Goal: Task Accomplishment & Management: Use online tool/utility

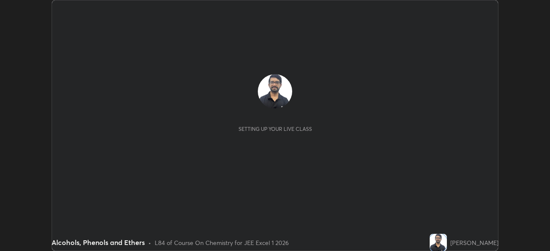
scroll to position [251, 550]
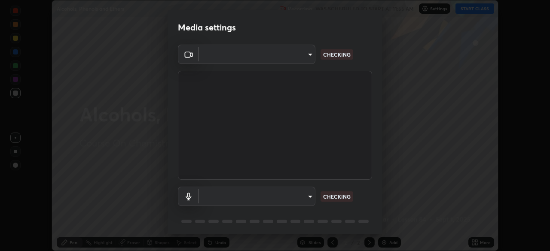
type input "b04d3f4aab0507a607fcb058103082b40897ea5b56942dd6fa8112f95d025699"
type input "communications"
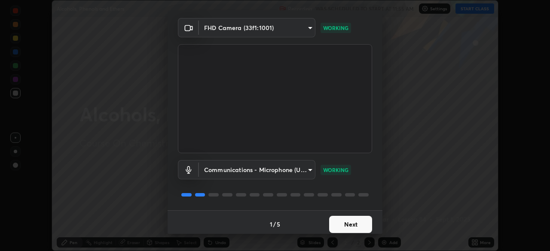
click at [349, 223] on button "Next" at bounding box center [350, 224] width 43 height 17
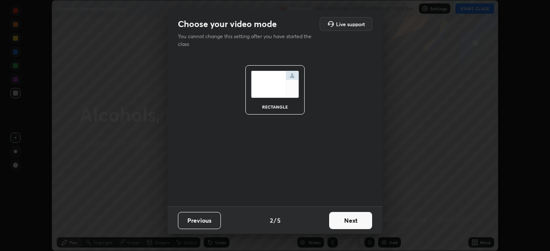
scroll to position [0, 0]
click at [349, 223] on button "Next" at bounding box center [350, 220] width 43 height 17
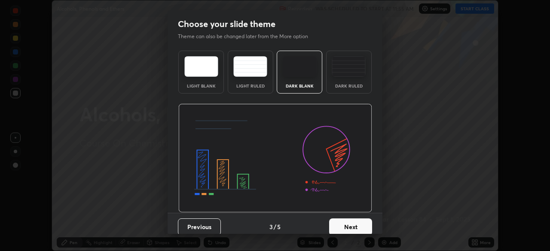
click at [349, 225] on button "Next" at bounding box center [350, 227] width 43 height 17
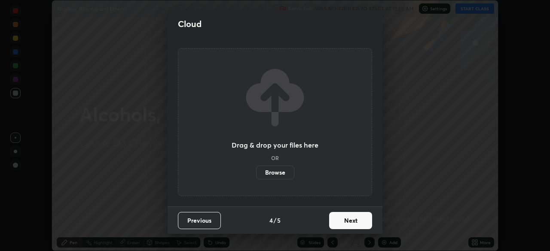
click at [351, 225] on button "Next" at bounding box center [350, 220] width 43 height 17
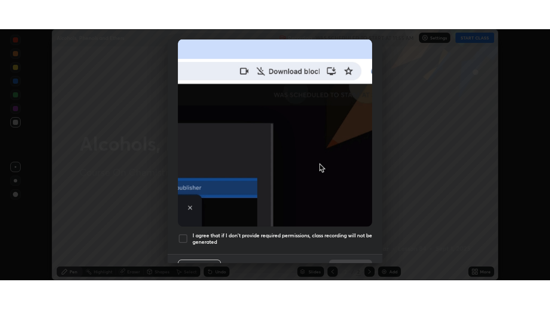
scroll to position [206, 0]
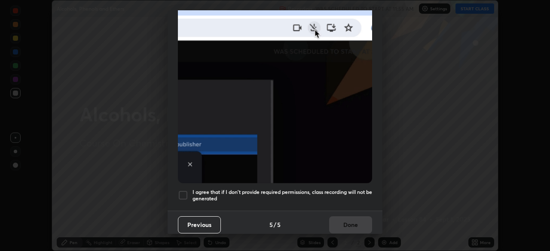
click at [185, 192] on div at bounding box center [183, 195] width 10 height 10
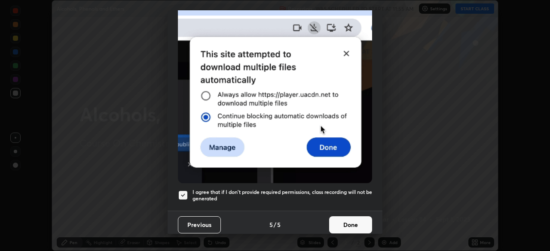
click at [347, 223] on button "Done" at bounding box center [350, 225] width 43 height 17
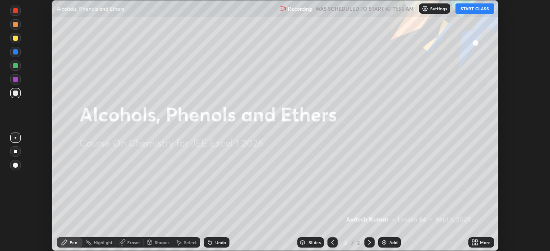
click at [473, 244] on icon at bounding box center [473, 244] width 2 height 2
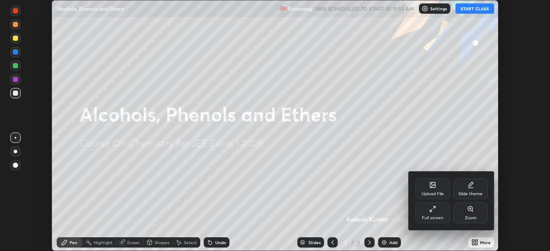
click at [440, 218] on div "Full screen" at bounding box center [432, 218] width 21 height 4
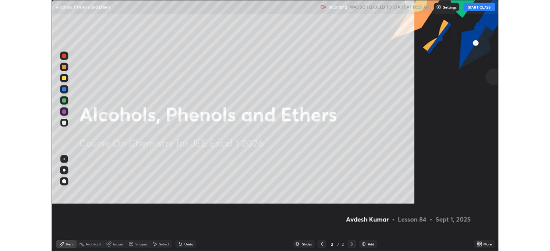
scroll to position [309, 550]
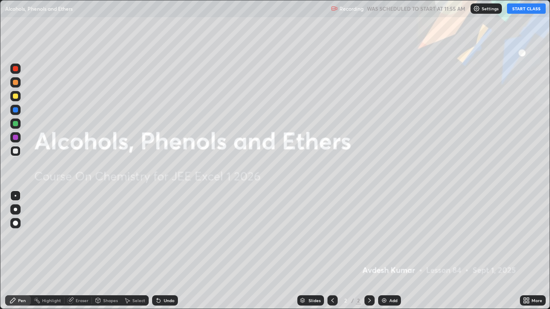
click at [525, 9] on button "START CLASS" at bounding box center [526, 8] width 39 height 10
click at [19, 213] on div at bounding box center [15, 210] width 10 height 10
click at [17, 95] on div at bounding box center [15, 96] width 5 height 5
click at [16, 151] on div at bounding box center [15, 151] width 5 height 5
click at [385, 251] on img at bounding box center [384, 300] width 7 height 7
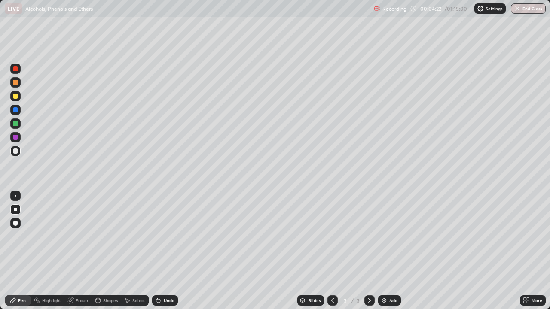
click at [164, 251] on div "Undo" at bounding box center [169, 301] width 11 height 4
click at [167, 251] on div "Undo" at bounding box center [169, 301] width 11 height 4
click at [383, 251] on img at bounding box center [384, 300] width 7 height 7
click at [164, 251] on div "Undo" at bounding box center [169, 301] width 11 height 4
click at [156, 251] on icon at bounding box center [158, 300] width 7 height 7
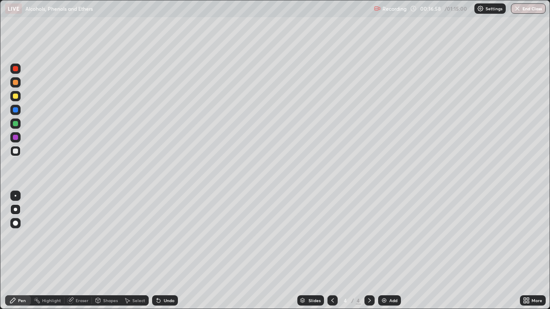
click at [14, 98] on div at bounding box center [15, 96] width 5 height 5
click at [158, 251] on icon at bounding box center [158, 301] width 3 height 3
click at [383, 251] on div "Add" at bounding box center [389, 301] width 23 height 10
click at [12, 147] on div at bounding box center [15, 151] width 10 height 10
click at [157, 251] on icon at bounding box center [158, 301] width 3 height 3
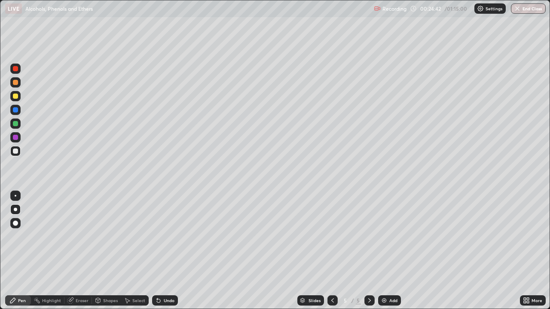
click at [157, 251] on icon at bounding box center [158, 301] width 3 height 3
click at [157, 251] on icon at bounding box center [157, 299] width 1 height 1
click at [156, 251] on div "Undo" at bounding box center [165, 301] width 26 height 10
click at [158, 251] on div "Undo" at bounding box center [165, 301] width 26 height 10
click at [162, 251] on div "Undo" at bounding box center [165, 301] width 26 height 10
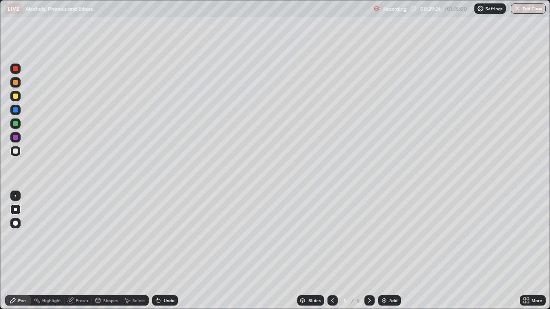
click at [390, 251] on div "Add" at bounding box center [393, 301] width 8 height 4
click at [165, 251] on div "Undo" at bounding box center [169, 301] width 11 height 4
click at [16, 122] on div at bounding box center [15, 123] width 5 height 5
click at [15, 98] on div at bounding box center [15, 96] width 5 height 5
click at [17, 151] on div at bounding box center [15, 151] width 5 height 5
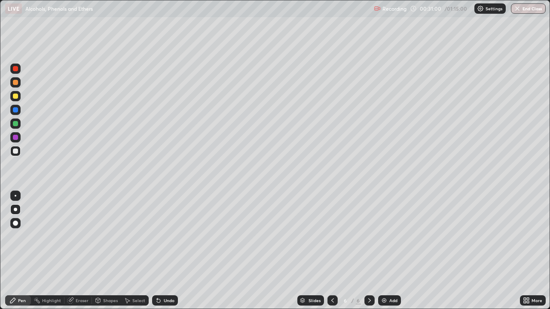
click at [164, 251] on div "Undo" at bounding box center [169, 301] width 11 height 4
click at [168, 251] on div "Undo" at bounding box center [169, 301] width 11 height 4
click at [166, 251] on div "Undo" at bounding box center [169, 301] width 11 height 4
click at [15, 97] on div at bounding box center [15, 96] width 5 height 5
click at [15, 151] on div at bounding box center [15, 151] width 5 height 5
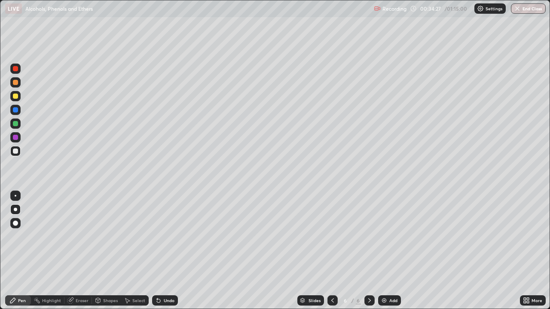
click at [18, 96] on div at bounding box center [15, 96] width 5 height 5
click at [16, 153] on div at bounding box center [15, 151] width 5 height 5
click at [12, 151] on div at bounding box center [15, 151] width 10 height 10
click at [390, 251] on div "Add" at bounding box center [393, 301] width 8 height 4
click at [157, 251] on icon at bounding box center [157, 299] width 1 height 1
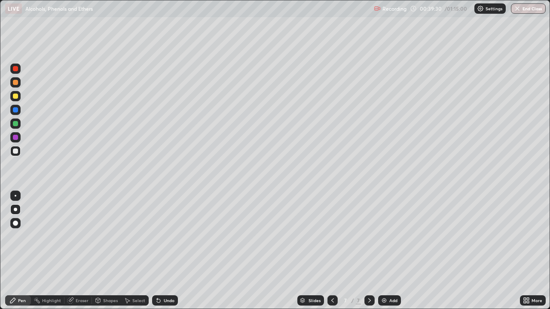
click at [15, 97] on div at bounding box center [15, 96] width 5 height 5
click at [157, 251] on icon at bounding box center [158, 301] width 3 height 3
click at [16, 151] on div at bounding box center [15, 151] width 5 height 5
click at [19, 152] on div at bounding box center [15, 151] width 10 height 10
click at [385, 251] on img at bounding box center [384, 300] width 7 height 7
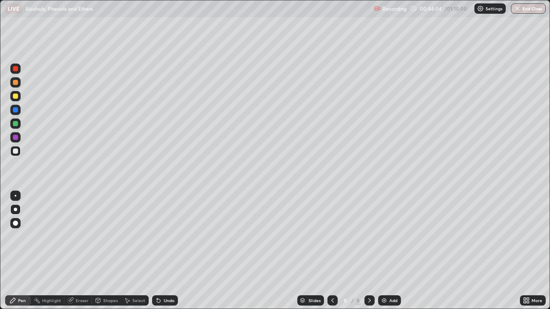
click at [18, 98] on div at bounding box center [15, 96] width 10 height 10
click at [17, 153] on div at bounding box center [15, 151] width 5 height 5
click at [15, 97] on div at bounding box center [15, 96] width 5 height 5
click at [16, 150] on div at bounding box center [15, 151] width 5 height 5
click at [15, 97] on div at bounding box center [15, 96] width 5 height 5
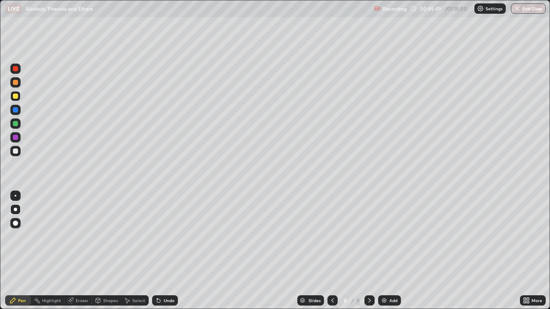
click at [17, 153] on div at bounding box center [15, 151] width 5 height 5
click at [171, 251] on div "Undo" at bounding box center [169, 301] width 11 height 4
click at [164, 251] on div "Undo" at bounding box center [169, 301] width 11 height 4
click at [384, 251] on img at bounding box center [384, 300] width 7 height 7
click at [157, 251] on icon at bounding box center [157, 299] width 1 height 1
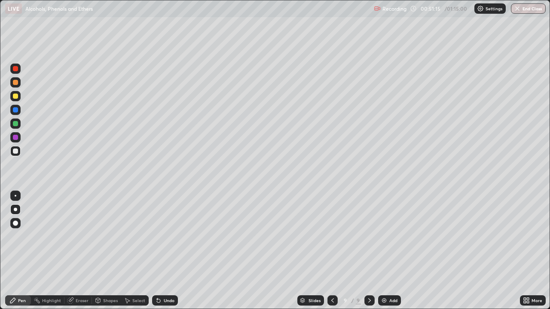
click at [157, 251] on icon at bounding box center [158, 301] width 3 height 3
click at [18, 98] on div at bounding box center [15, 96] width 5 height 5
click at [161, 251] on div "Undo" at bounding box center [165, 301] width 26 height 10
click at [16, 153] on div at bounding box center [15, 151] width 5 height 5
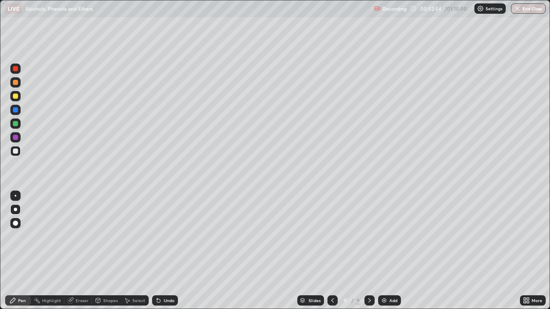
click at [17, 96] on div at bounding box center [15, 96] width 5 height 5
click at [18, 146] on div at bounding box center [15, 151] width 10 height 14
click at [379, 251] on div "Add" at bounding box center [389, 301] width 23 height 10
click at [15, 97] on div at bounding box center [15, 96] width 5 height 5
click at [160, 251] on icon at bounding box center [158, 300] width 7 height 7
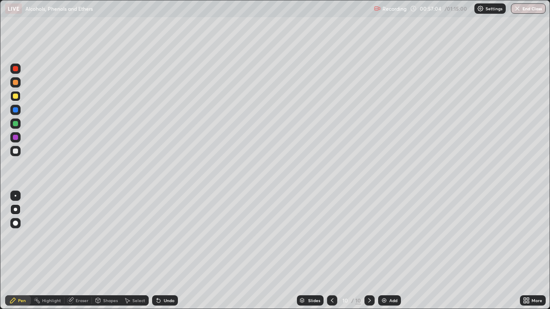
click at [161, 251] on div "Undo" at bounding box center [165, 301] width 26 height 10
click at [15, 153] on div at bounding box center [15, 151] width 5 height 5
click at [528, 251] on icon at bounding box center [526, 300] width 7 height 7
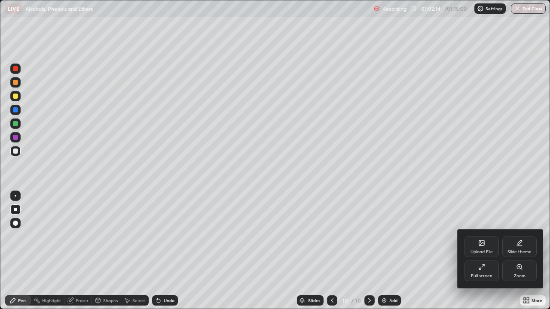
click at [481, 251] on div "Full screen" at bounding box center [481, 276] width 21 height 4
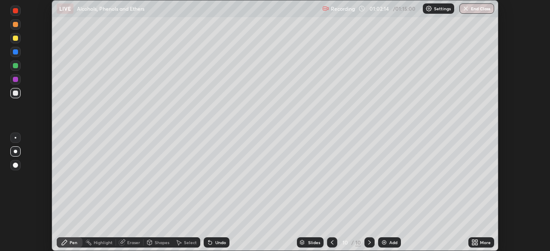
scroll to position [42721, 42423]
click at [470, 13] on button "End Class" at bounding box center [476, 8] width 35 height 10
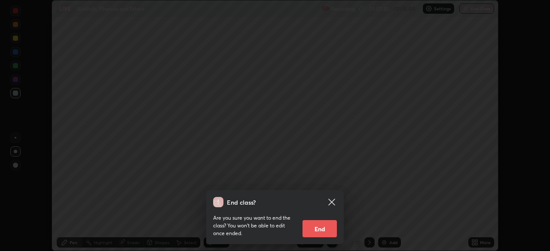
click at [315, 227] on button "End" at bounding box center [320, 228] width 34 height 17
